Goal: Transaction & Acquisition: Purchase product/service

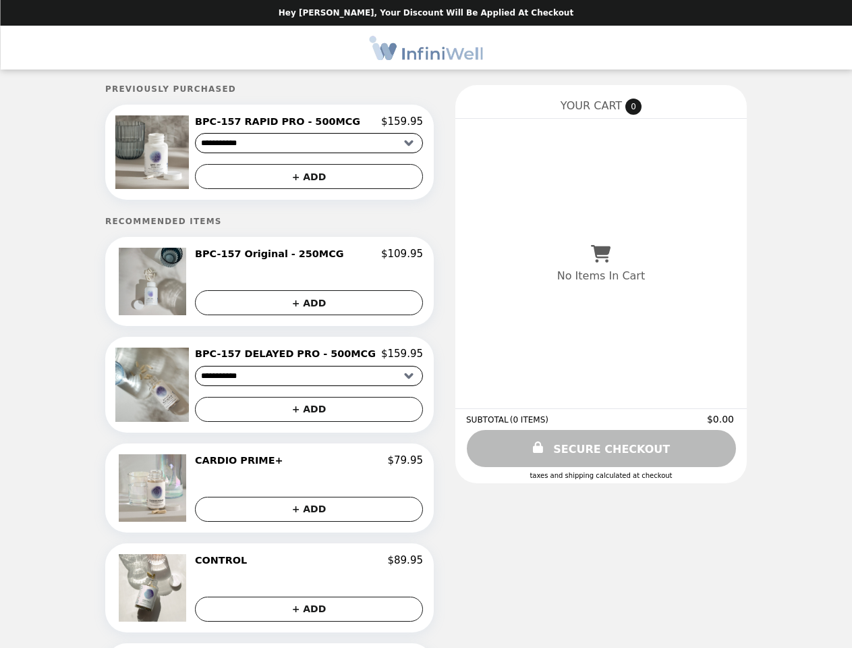
click at [175, 154] on img at bounding box center [153, 152] width 77 height 74
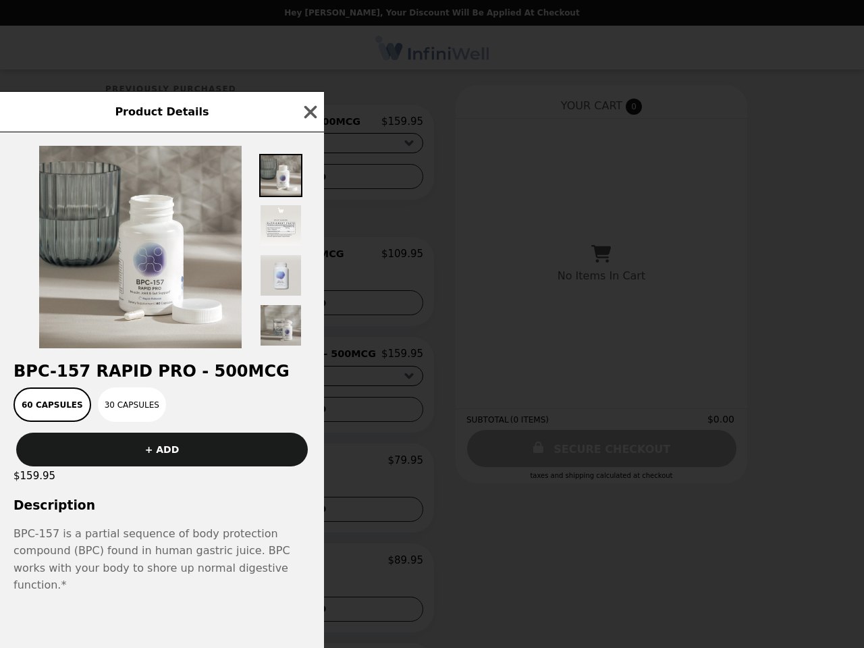
click at [309, 123] on div "Product Details BPC-157 RAPID PRO - 500MCG 60 Capsules 30 Capsules + ADD $159.9…" at bounding box center [432, 324] width 864 height 648
click at [309, 179] on div at bounding box center [162, 240] width 324 height 216
click at [175, 285] on img at bounding box center [140, 247] width 202 height 202
click at [309, 258] on div "Product Details BPC-157 RAPID PRO - 500MCG 60 Capsules 30 Capsules + ADD $159.9…" at bounding box center [432, 324] width 864 height 648
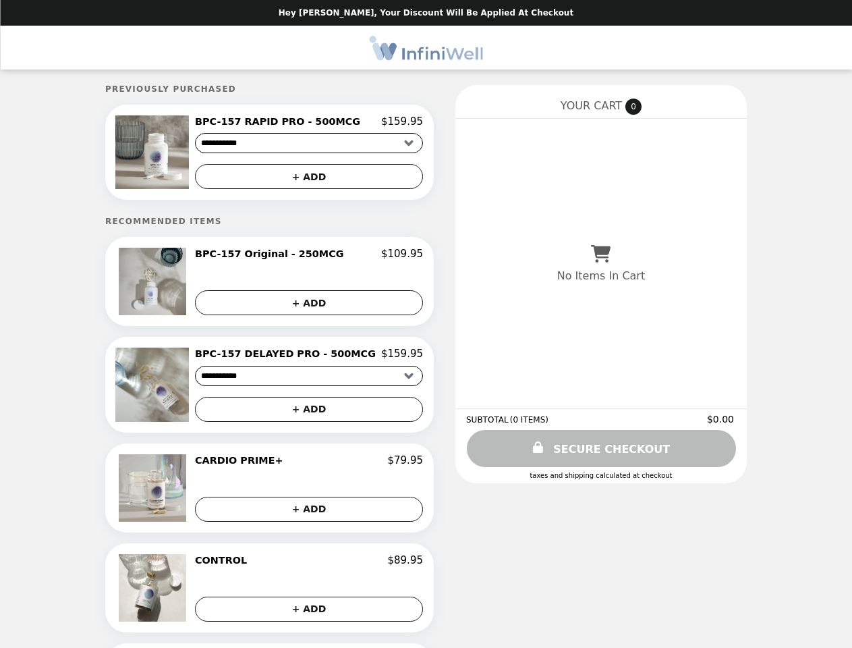
click at [175, 389] on img at bounding box center [153, 385] width 77 height 74
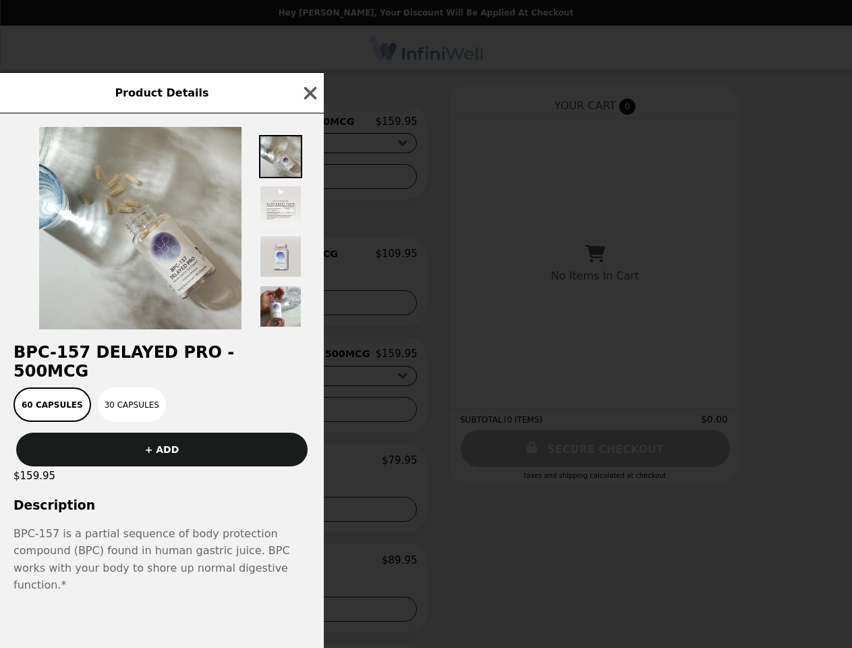
click at [309, 358] on div "Product Details BPC-157 DELAYED PRO - 500MCG 60 Capsules 30 Capsules + ADD $159…" at bounding box center [426, 324] width 852 height 648
click at [309, 414] on div "60 Capsules 30 Capsules" at bounding box center [162, 404] width 308 height 34
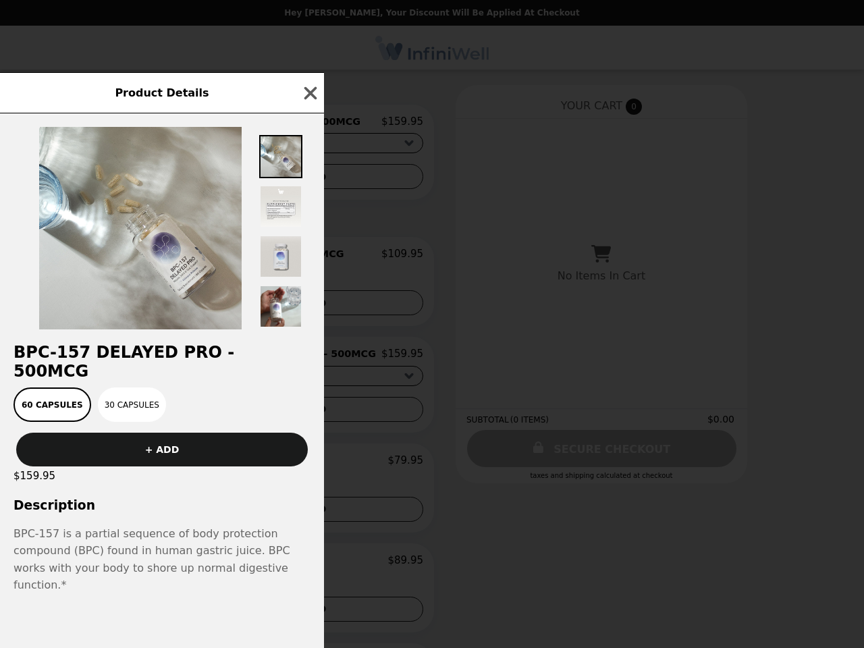
click at [175, 485] on div "$159.95" at bounding box center [162, 475] width 324 height 19
